Goal: Browse casually: Explore the website without a specific task or goal

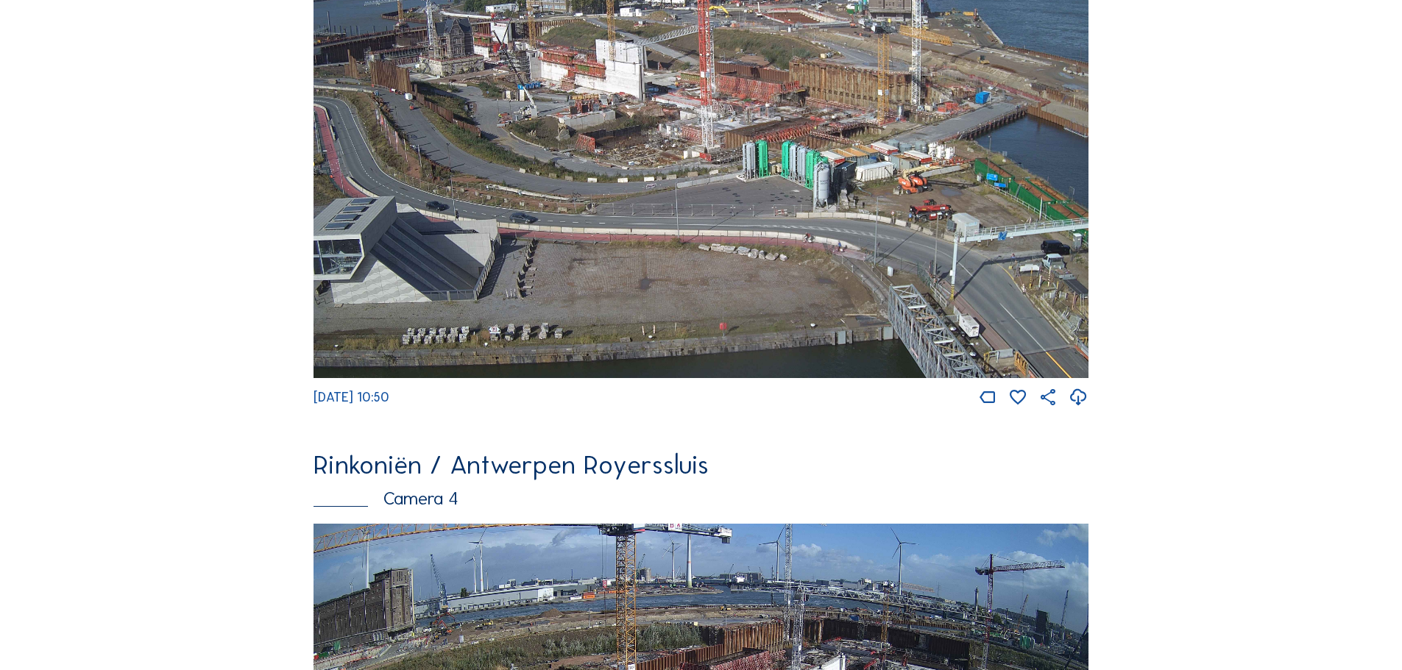
click at [803, 170] on img at bounding box center [700, 160] width 775 height 436
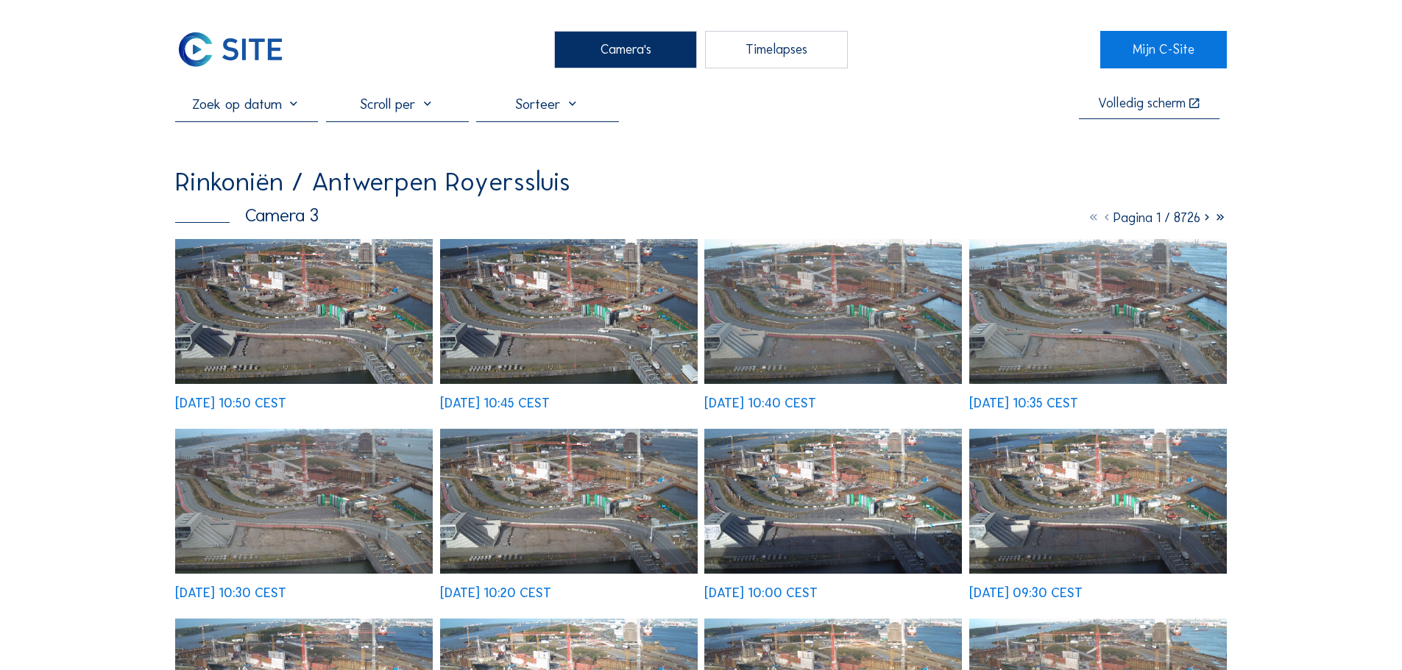
click at [339, 321] on img at bounding box center [304, 311] width 258 height 145
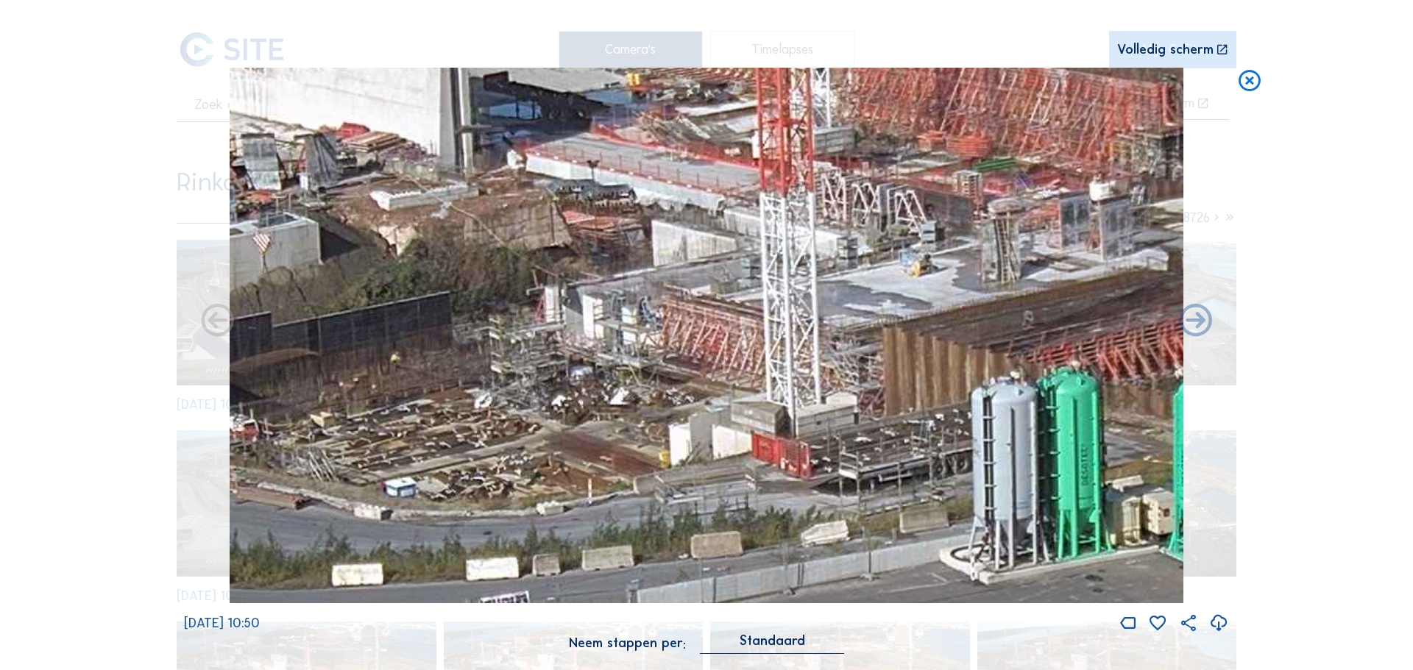
click at [1243, 81] on icon at bounding box center [1249, 81] width 26 height 27
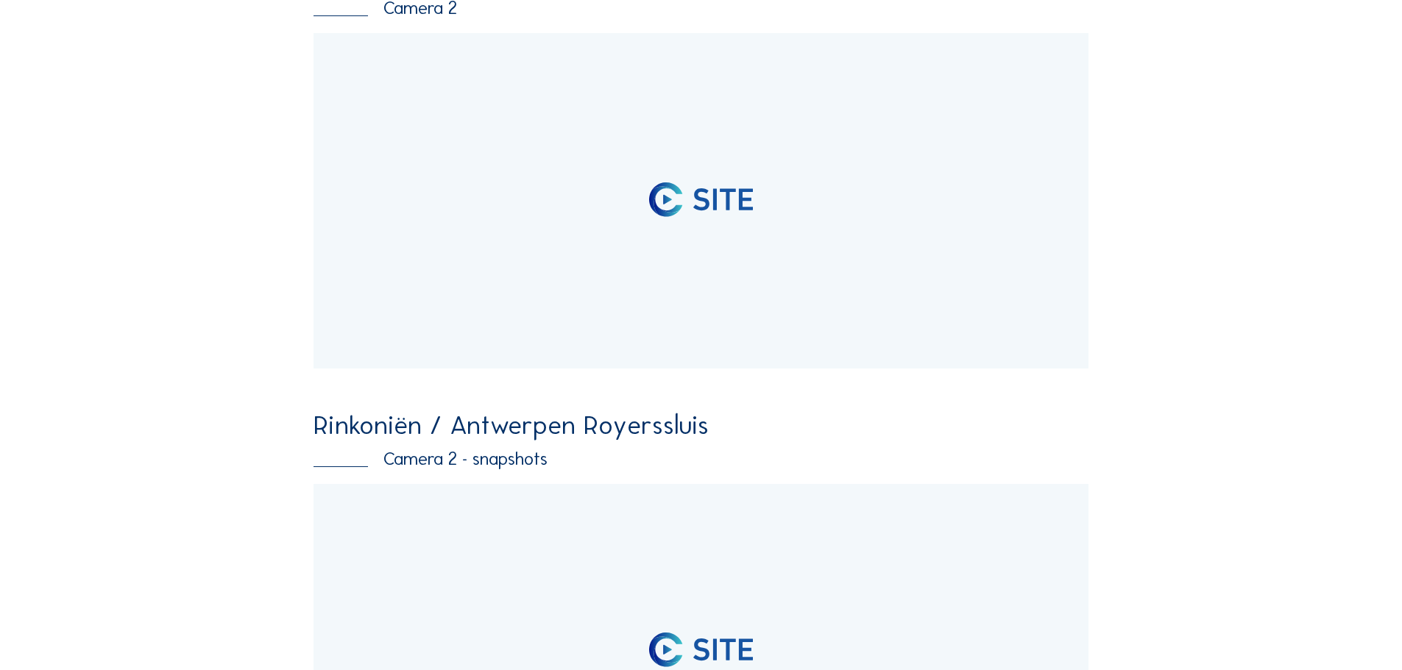
scroll to position [205, 0]
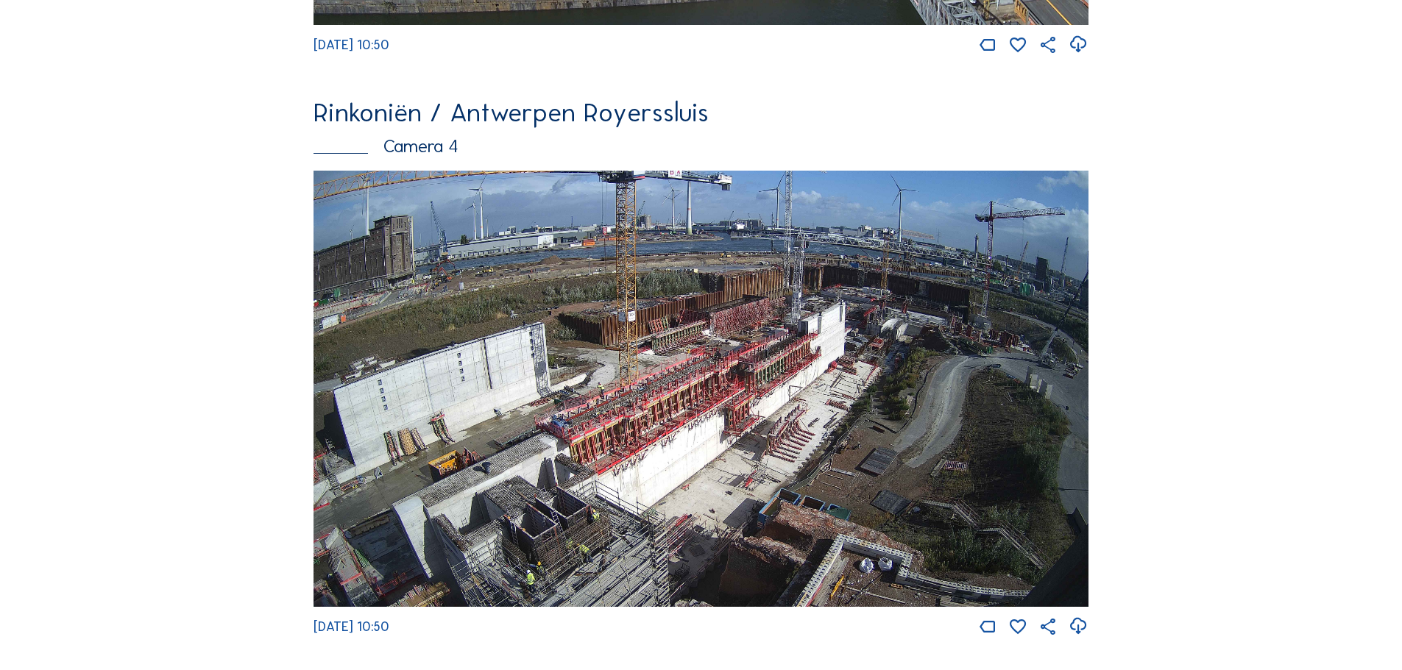
click at [766, 374] on img at bounding box center [700, 389] width 775 height 436
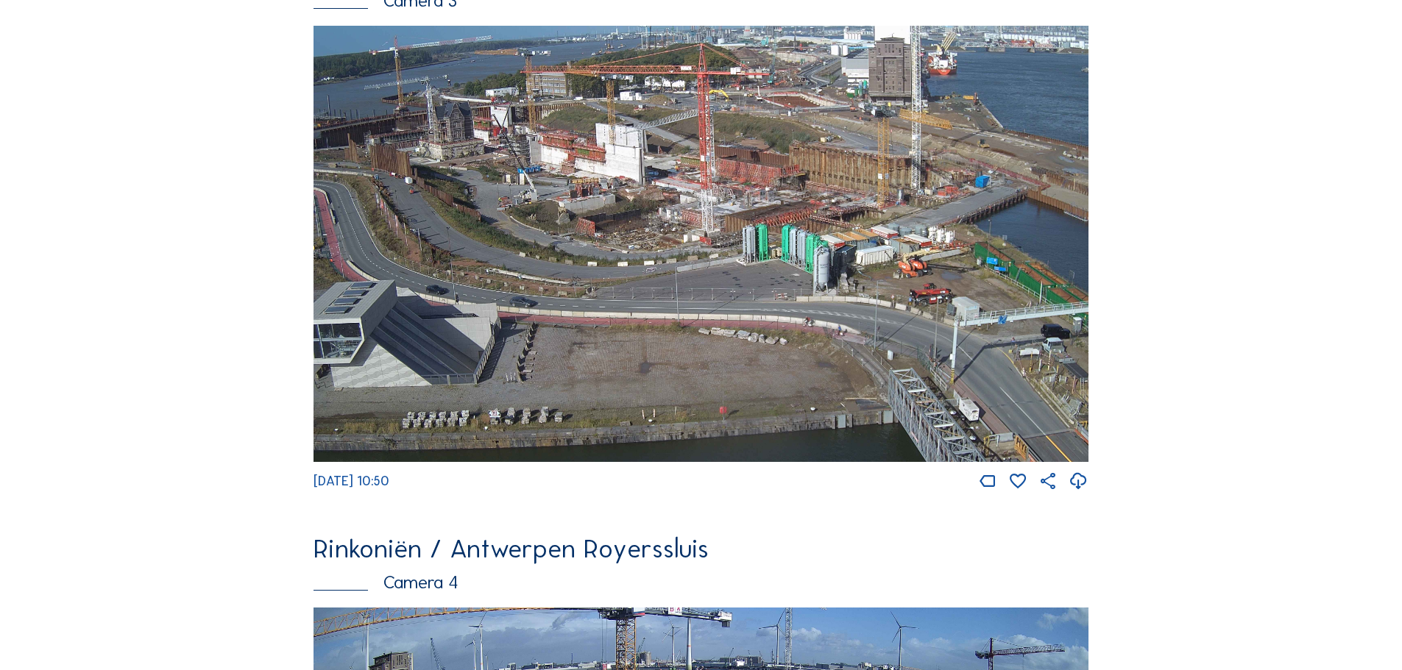
scroll to position [2413, 0]
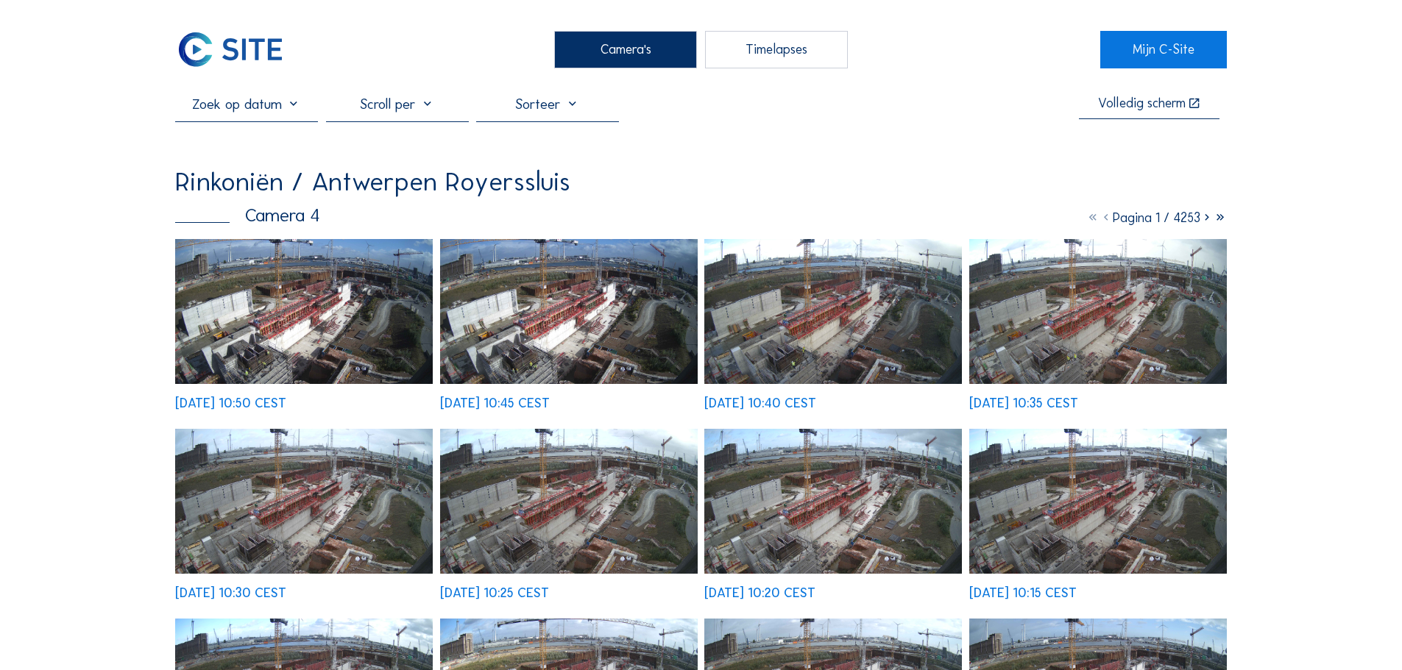
click at [310, 335] on img at bounding box center [304, 311] width 258 height 145
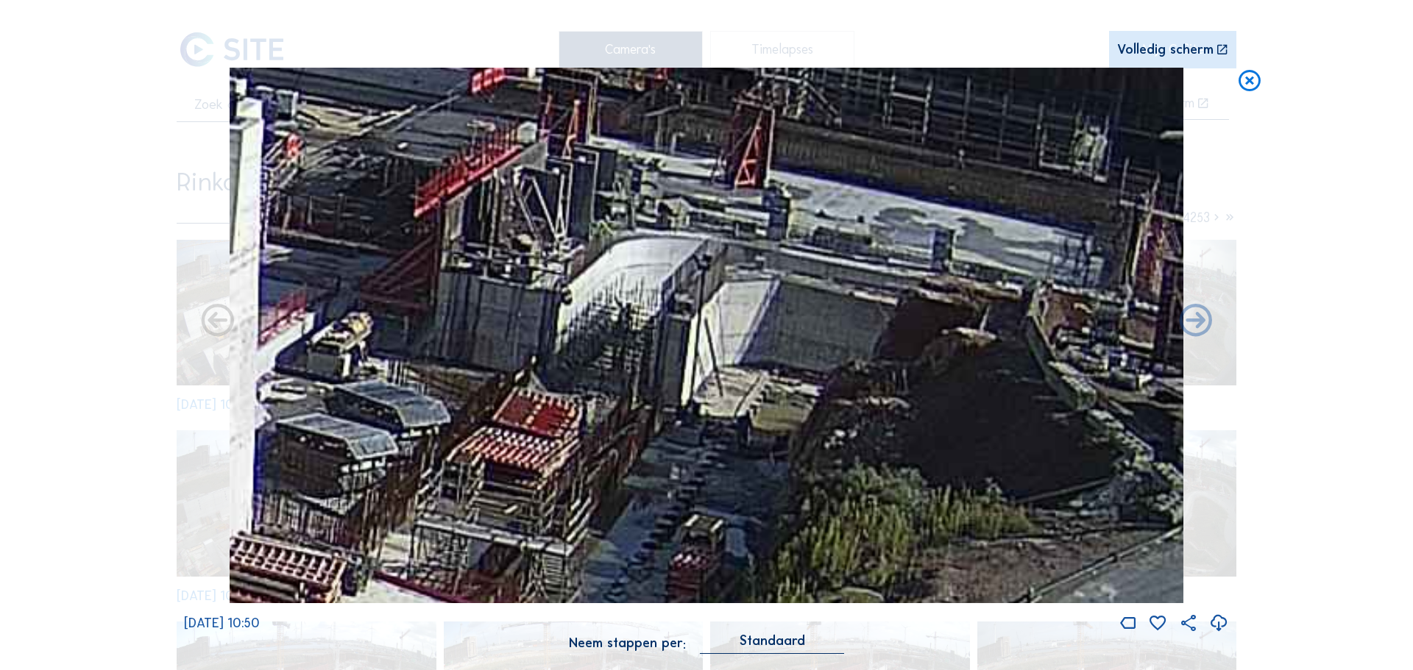
drag, startPoint x: 895, startPoint y: 346, endPoint x: 628, endPoint y: 379, distance: 268.4
click at [628, 379] on img at bounding box center [707, 336] width 954 height 536
